Goal: Navigation & Orientation: Find specific page/section

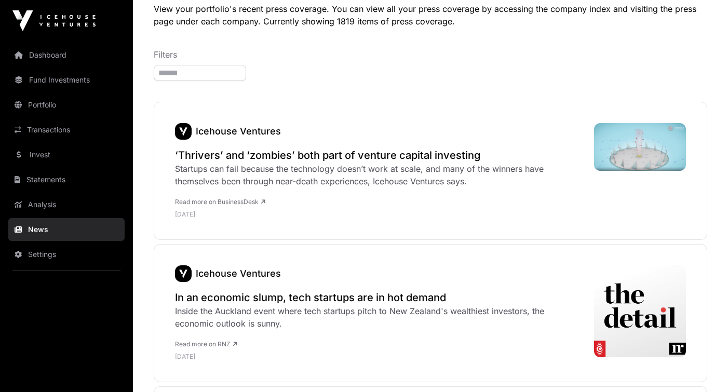
scroll to position [89, 0]
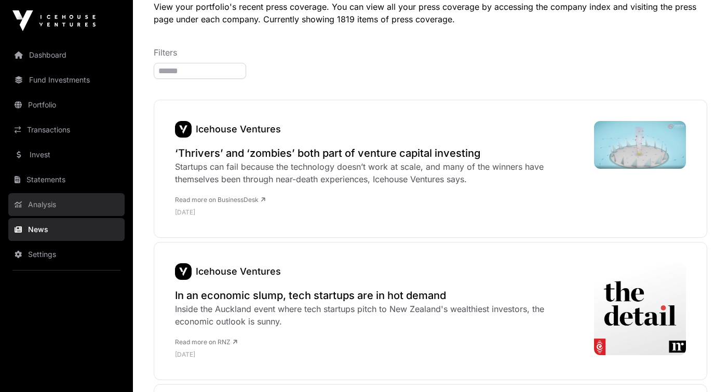
click at [61, 201] on link "Analysis" at bounding box center [66, 204] width 116 height 23
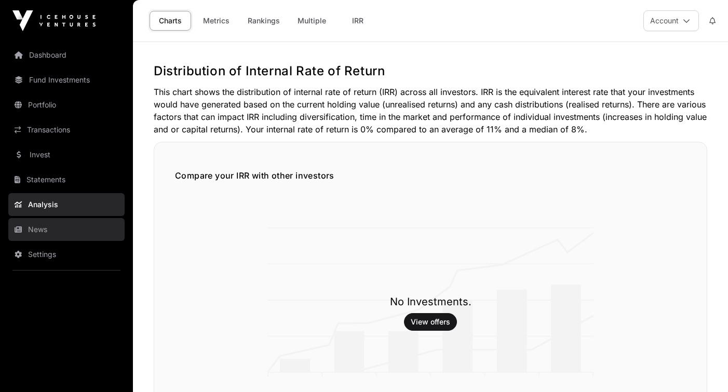
click at [48, 232] on link "News" at bounding box center [66, 229] width 116 height 23
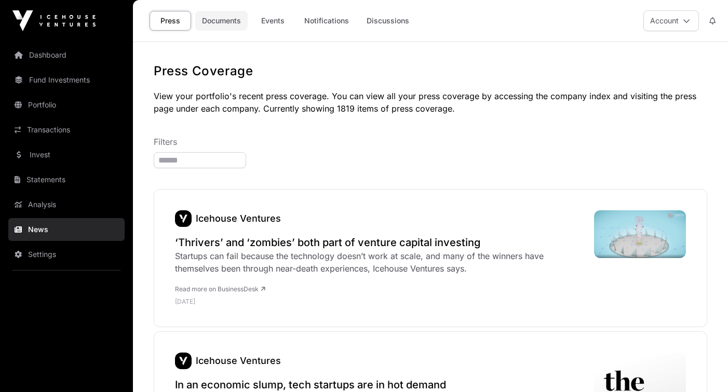
click at [231, 21] on link "Documents" at bounding box center [221, 21] width 52 height 20
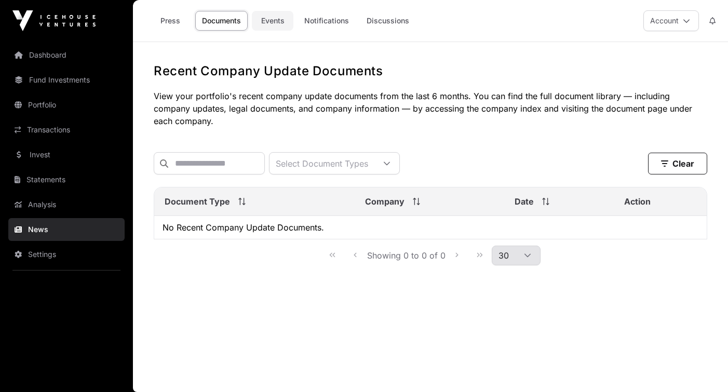
click at [286, 18] on link "Events" at bounding box center [273, 21] width 42 height 20
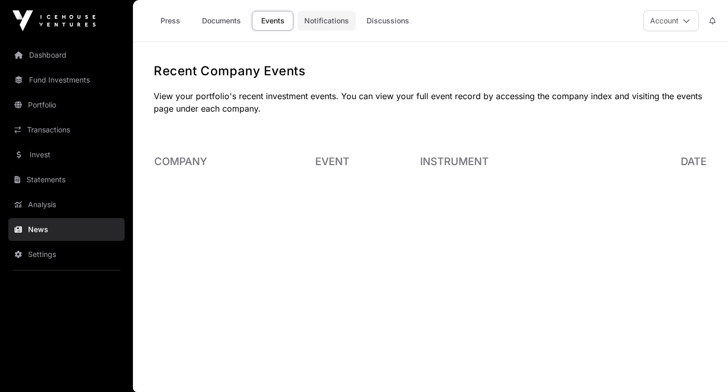
click at [322, 23] on link "Notifications" at bounding box center [327, 21] width 58 height 20
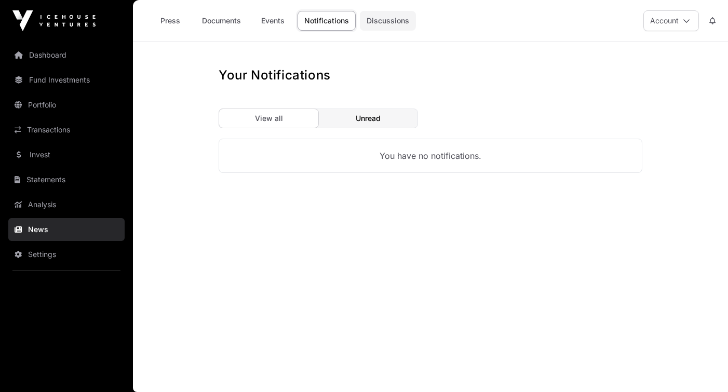
click at [382, 23] on link "Discussions" at bounding box center [388, 21] width 56 height 20
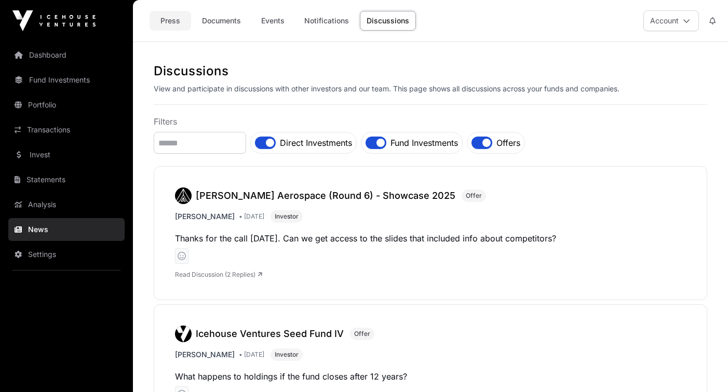
click at [167, 22] on link "Press" at bounding box center [171, 21] width 42 height 20
